Goal: Information Seeking & Learning: Check status

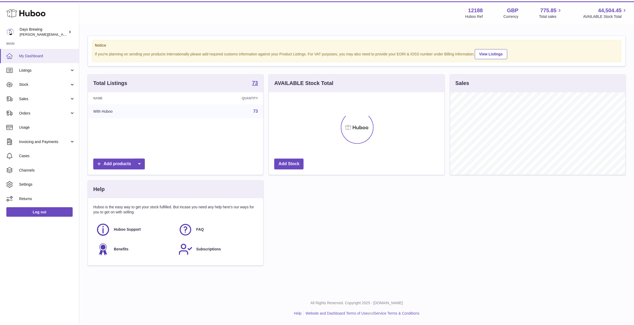
scroll to position [83, 177]
click at [23, 82] on span "Stock" at bounding box center [44, 83] width 51 height 5
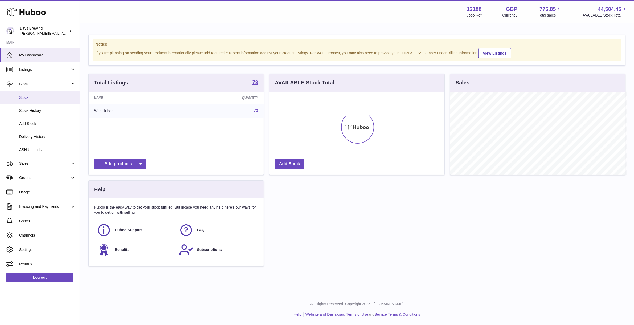
click at [31, 102] on link "Stock" at bounding box center [40, 97] width 80 height 13
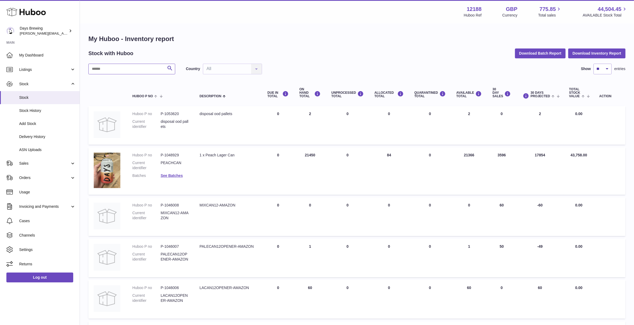
click at [118, 65] on input "text" at bounding box center [131, 69] width 87 height 11
type input "*"
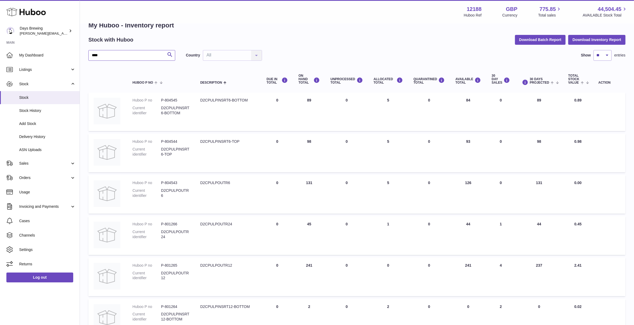
scroll to position [6, 0]
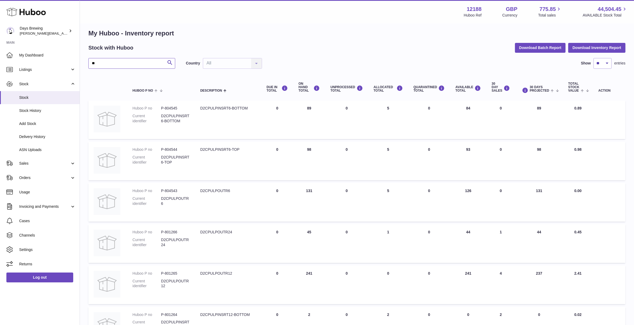
type input "*"
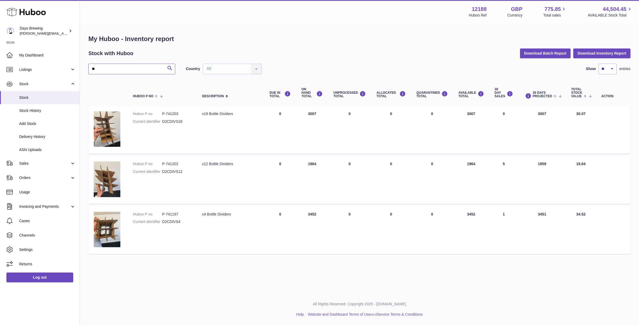
type input "*"
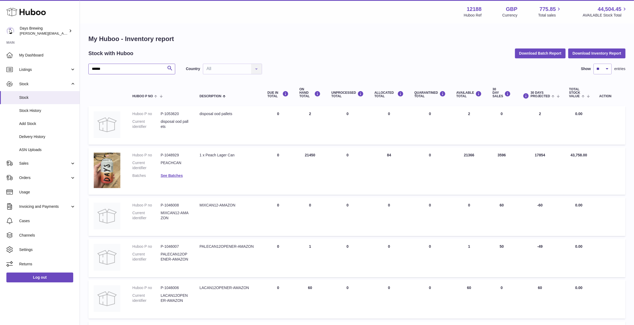
type input "******"
